Goal: Task Accomplishment & Management: Manage account settings

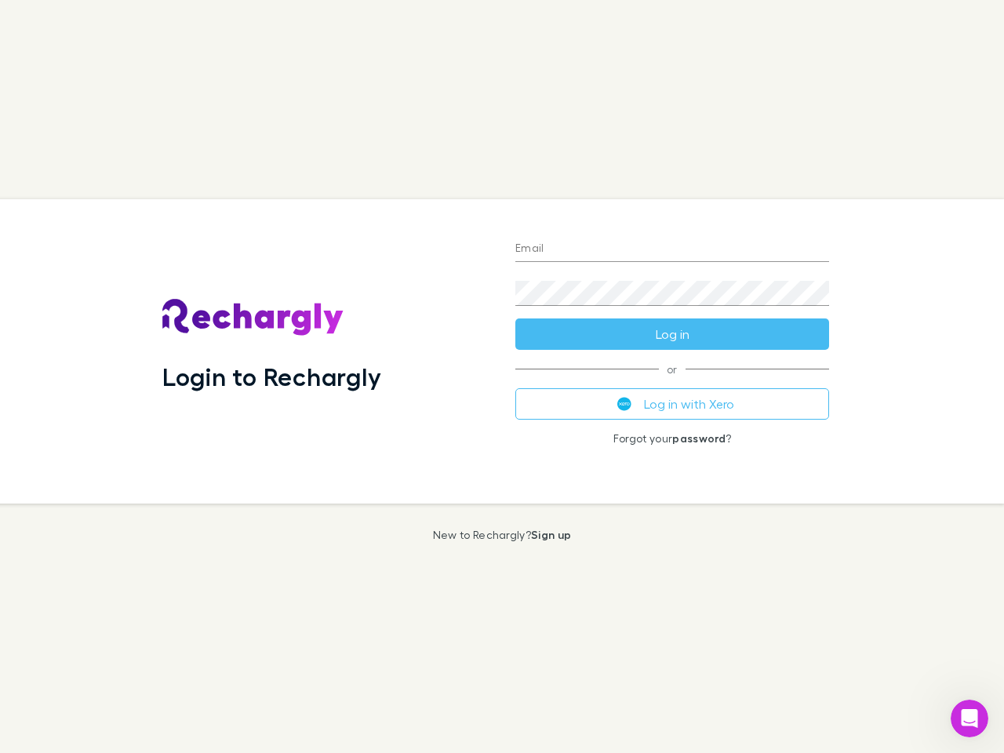
click at [502, 377] on div "Login to Rechargly" at bounding box center [326, 351] width 353 height 304
click at [672, 249] on input "Email" at bounding box center [672, 249] width 314 height 25
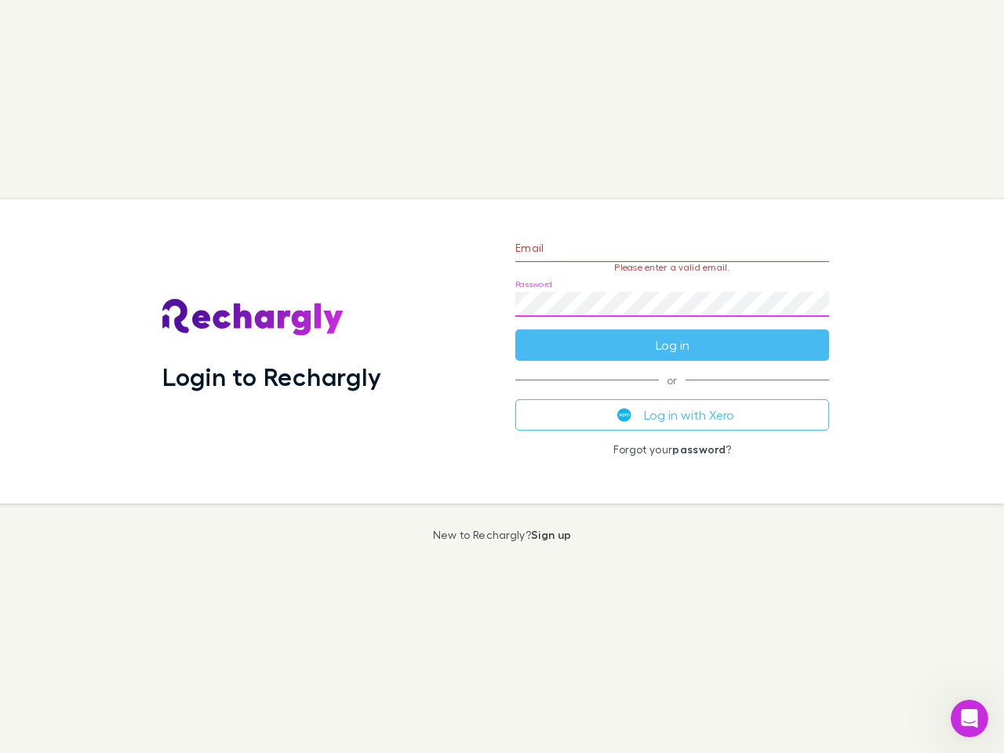
click at [672, 334] on form "Email Please enter a valid email. Password Log in" at bounding box center [672, 292] width 314 height 136
